Goal: Transaction & Acquisition: Book appointment/travel/reservation

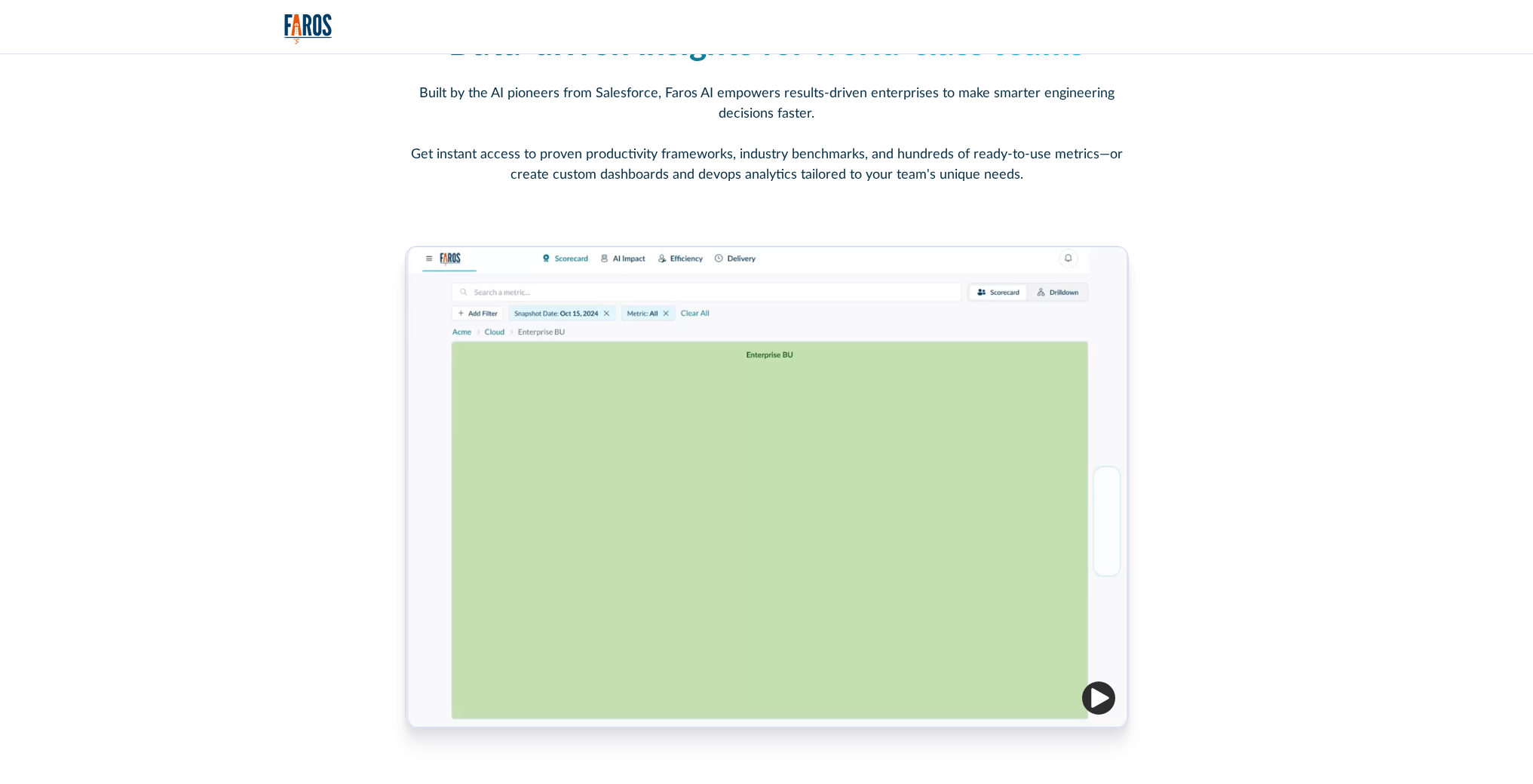
scroll to position [750, 0]
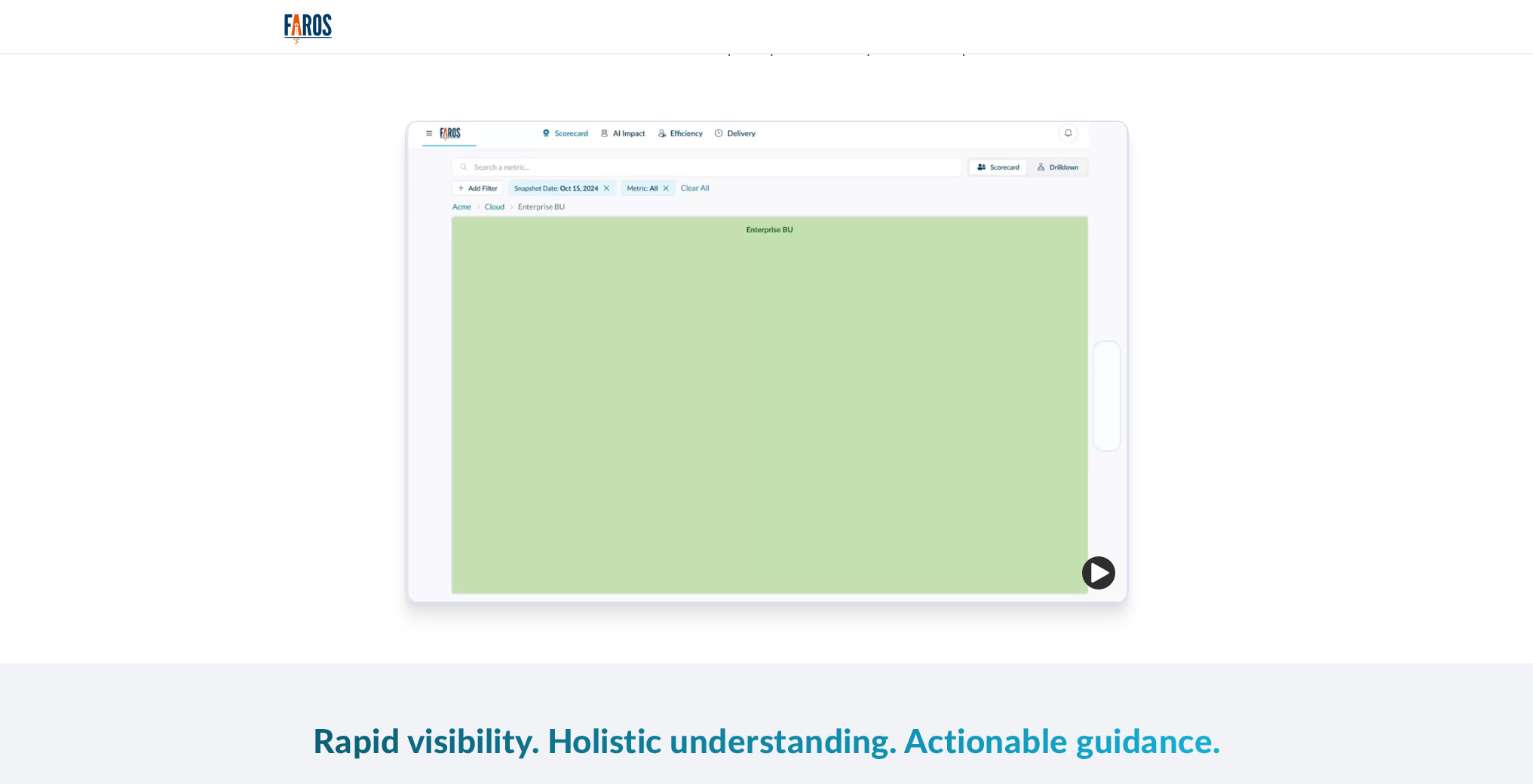
click at [1103, 573] on img "button" at bounding box center [1098, 573] width 33 height 33
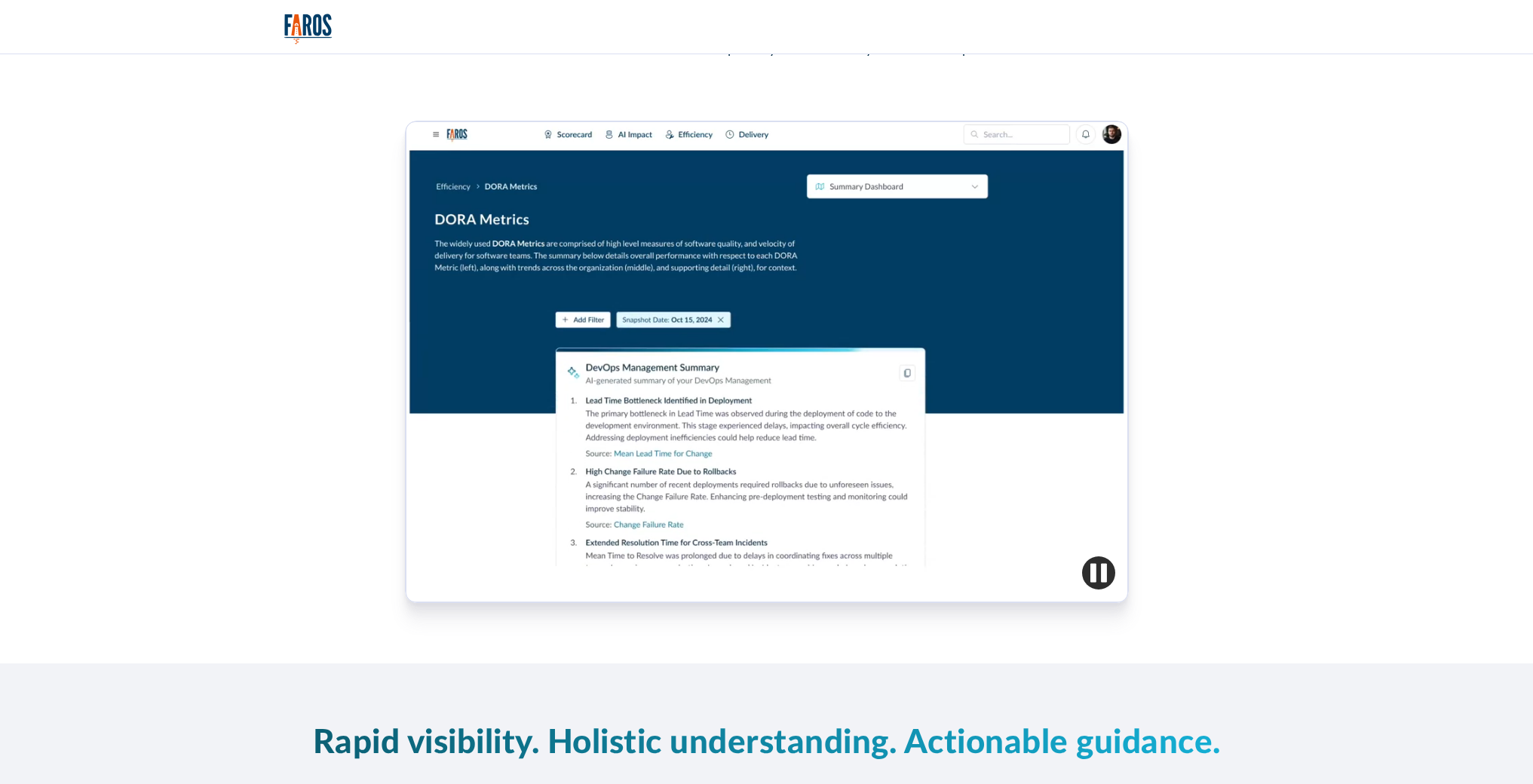
click at [1103, 573] on img "button" at bounding box center [1098, 573] width 33 height 33
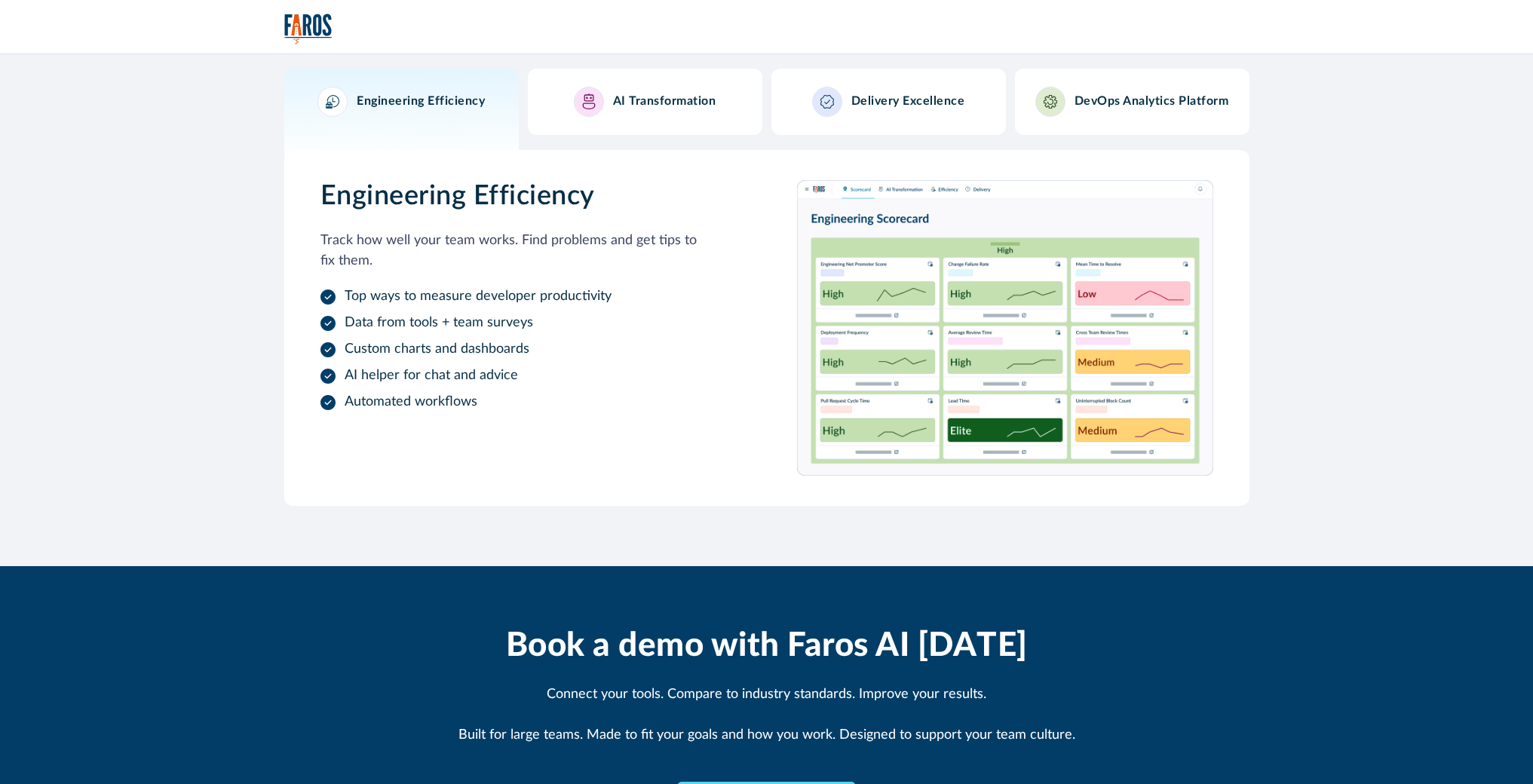
scroll to position [603, 0]
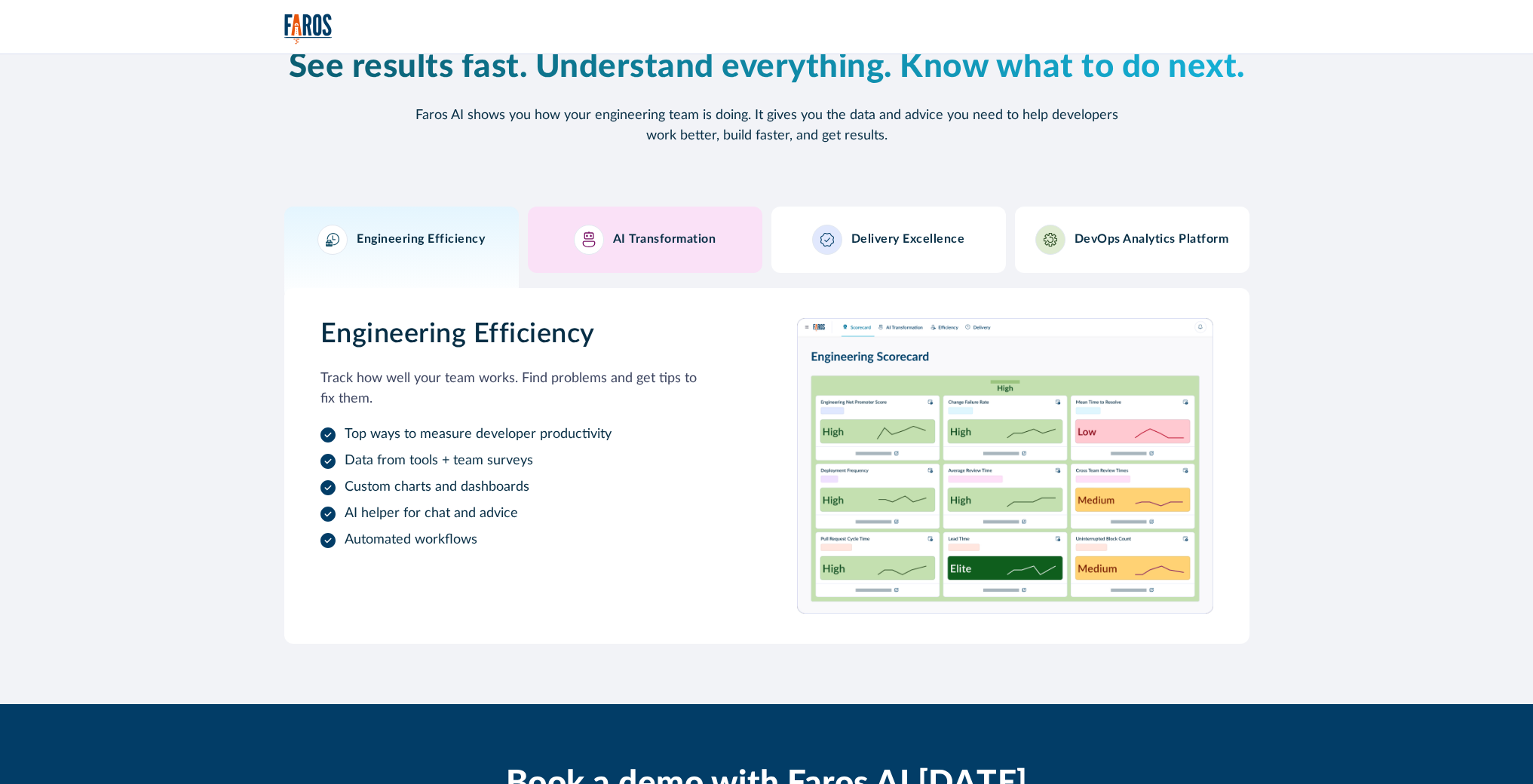
click at [652, 241] on h3 "AI Transformation" at bounding box center [664, 239] width 104 height 15
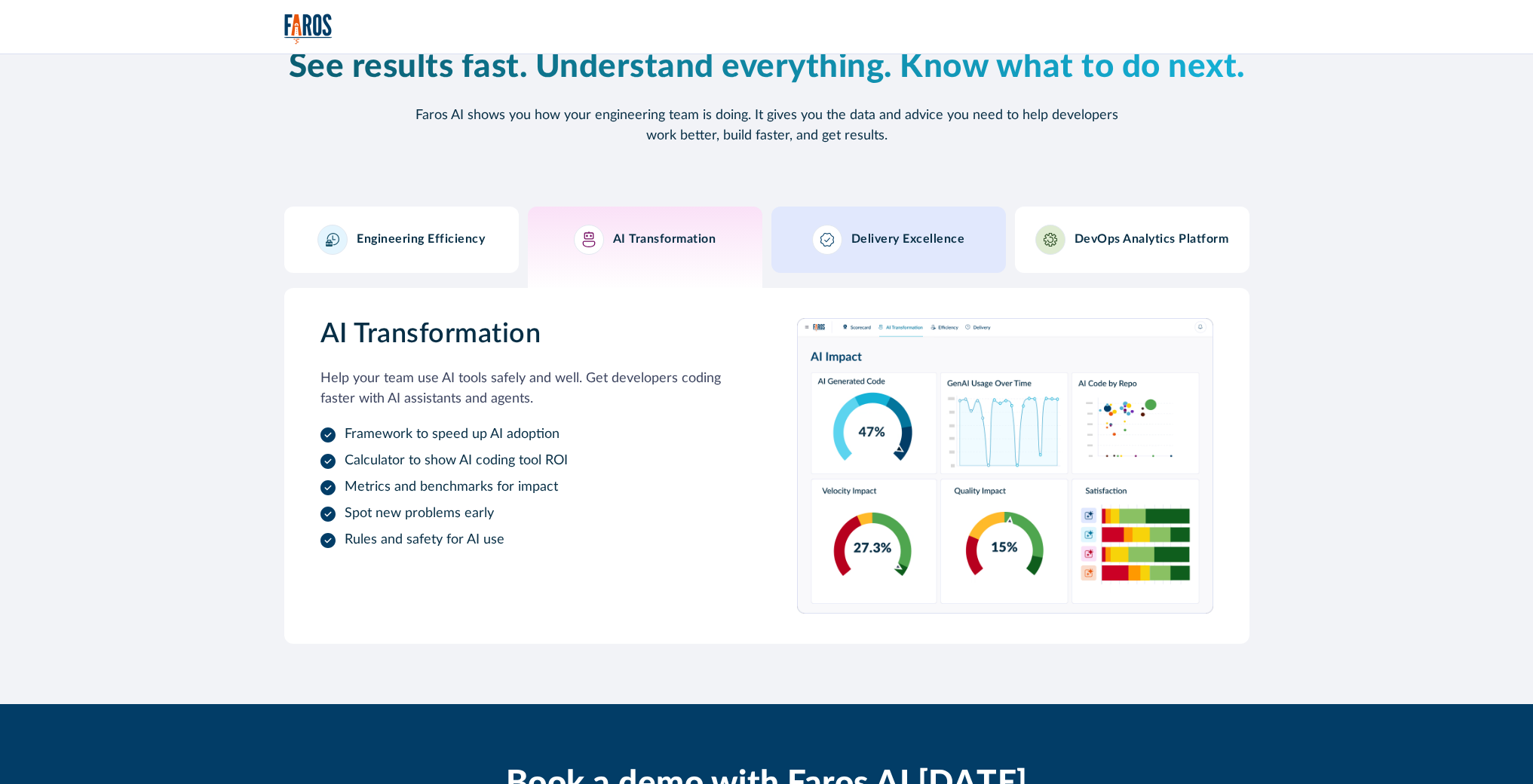
click at [847, 248] on div "Delivery Excellence" at bounding box center [888, 239] width 153 height 30
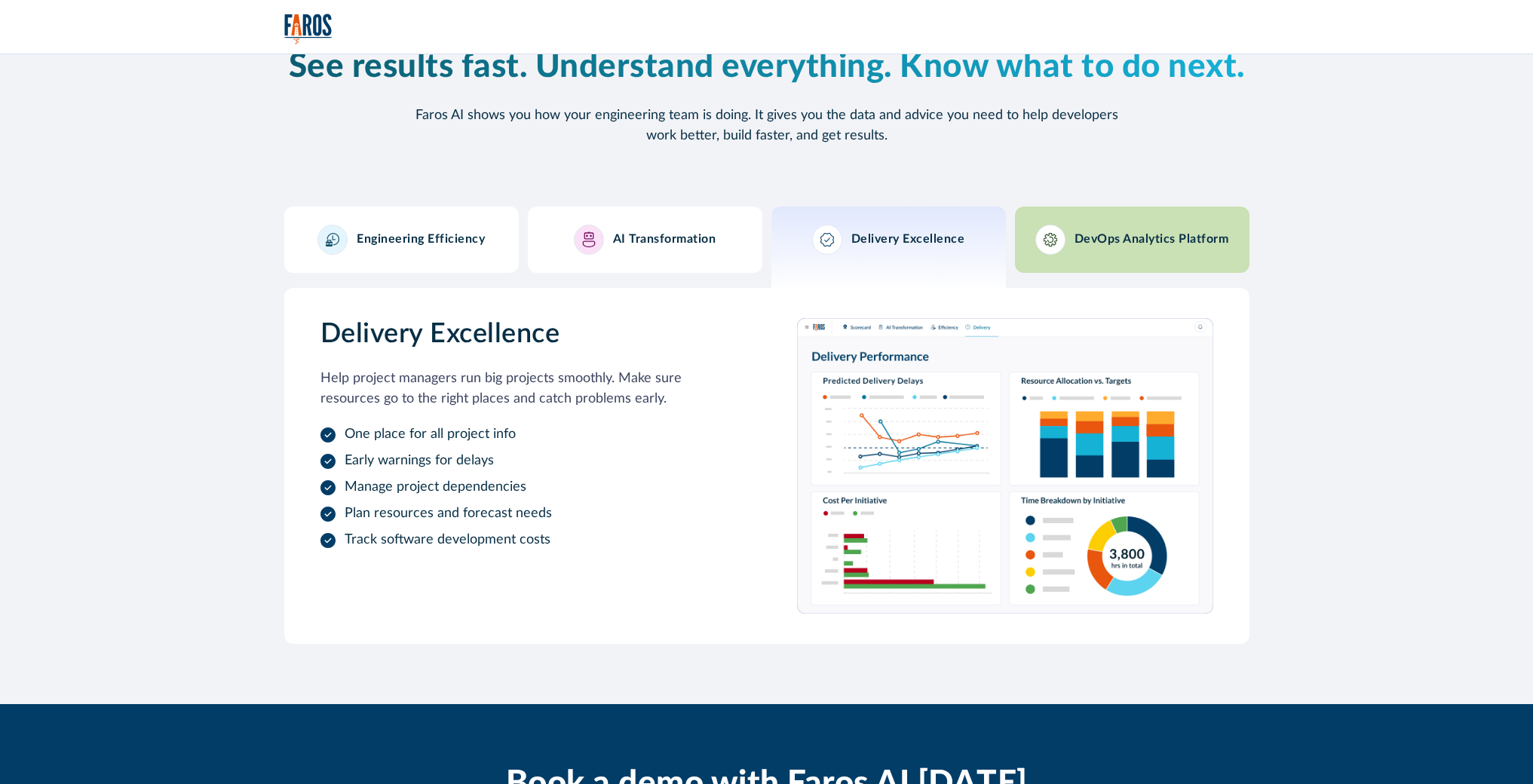
click at [1066, 250] on div "DevOps Analytics Platform" at bounding box center [1131, 239] width 193 height 30
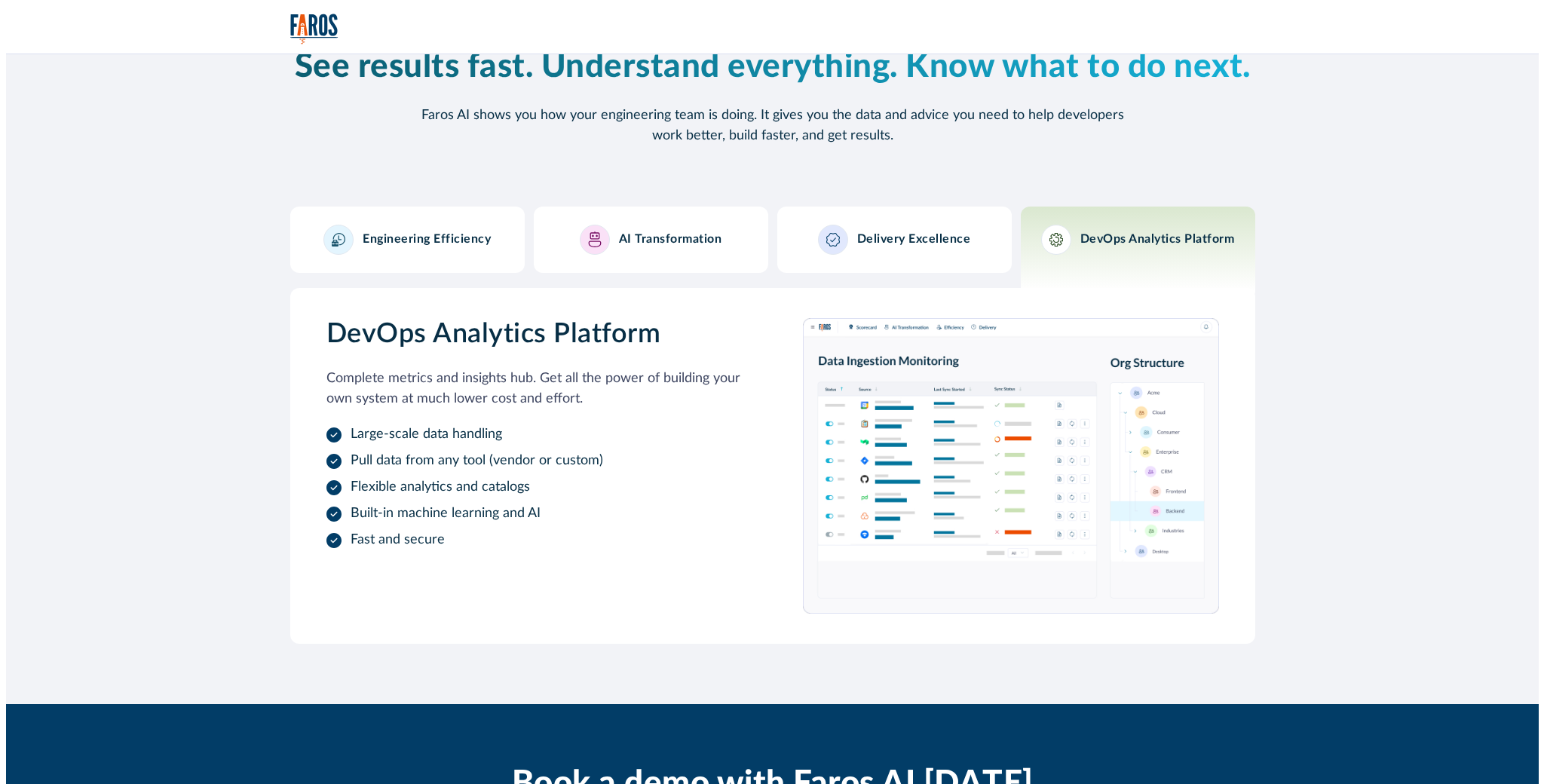
scroll to position [900, 0]
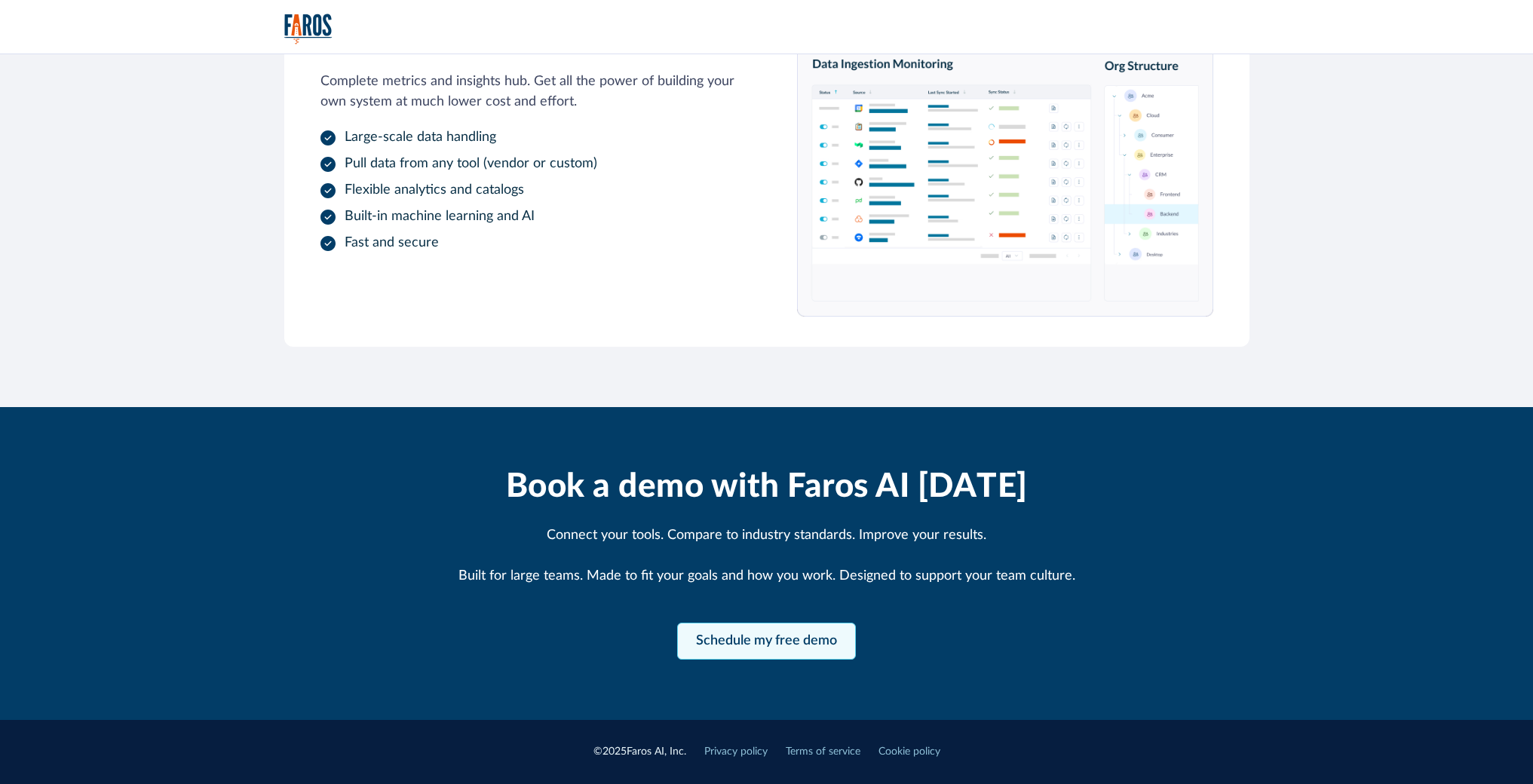
click at [775, 640] on link "Schedule my free demo" at bounding box center [766, 640] width 179 height 37
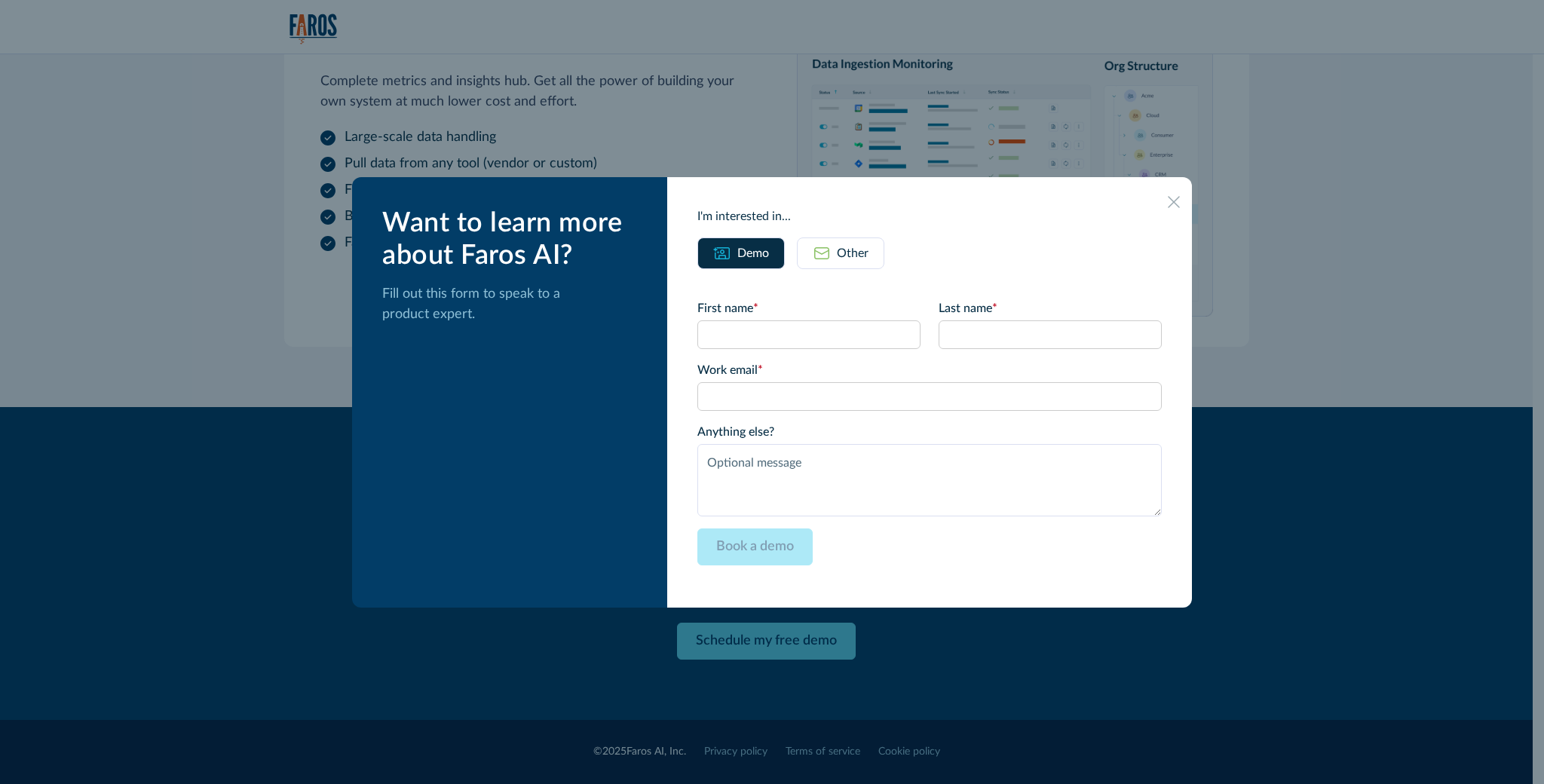
click at [220, 394] on div at bounding box center [772, 392] width 1544 height 784
click at [327, 360] on div at bounding box center [772, 392] width 1544 height 784
